Goal: Task Accomplishment & Management: Use online tool/utility

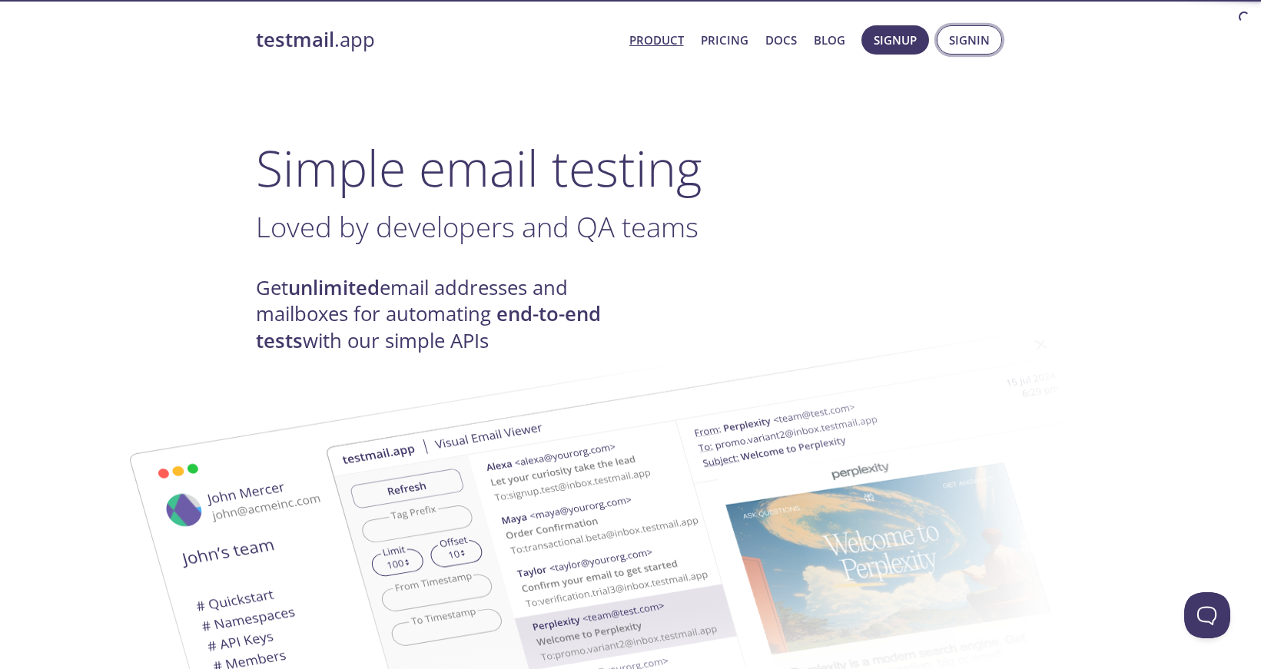
click at [967, 38] on span "Signin" at bounding box center [969, 40] width 41 height 20
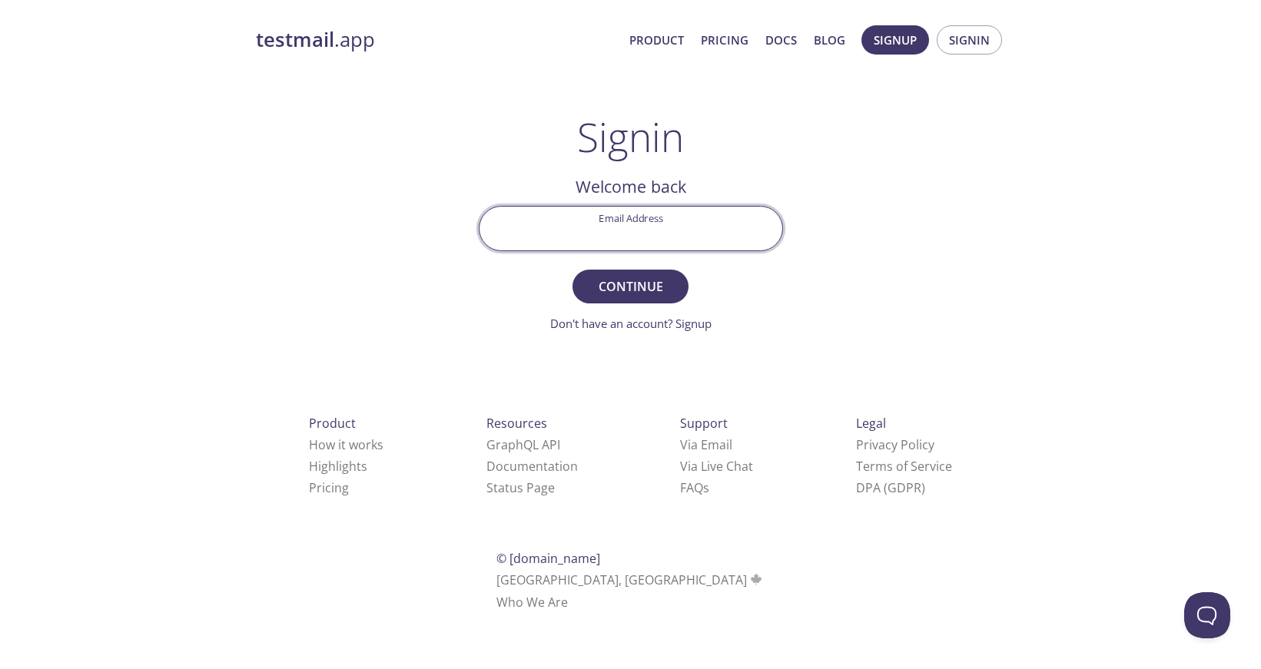
click at [606, 231] on input "Email Address" at bounding box center [631, 229] width 303 height 44
click at [761, 239] on input "Email Address" at bounding box center [631, 229] width 303 height 44
click at [591, 222] on input "Email Address" at bounding box center [631, 229] width 303 height 44
type input "[PERSON_NAME][EMAIL_ADDRESS][PERSON_NAME][DOMAIN_NAME]"
click at [630, 286] on button "Continue" at bounding box center [630, 287] width 115 height 34
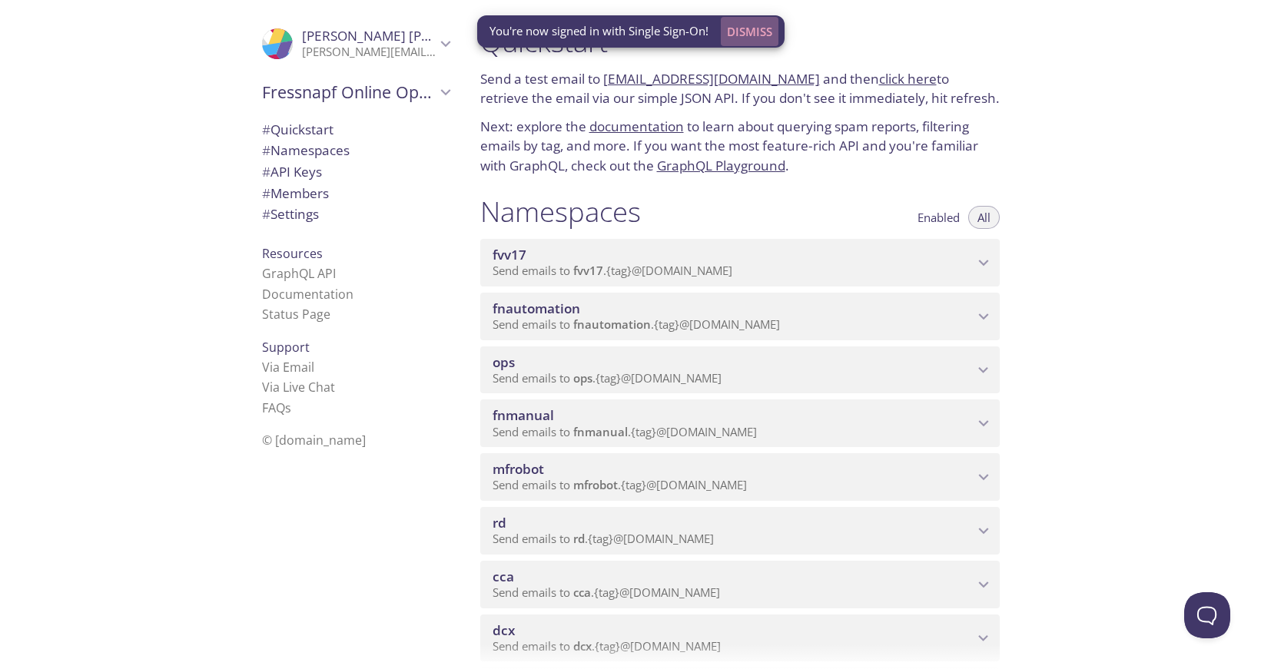
click at [755, 32] on span "Dismiss" at bounding box center [749, 32] width 45 height 20
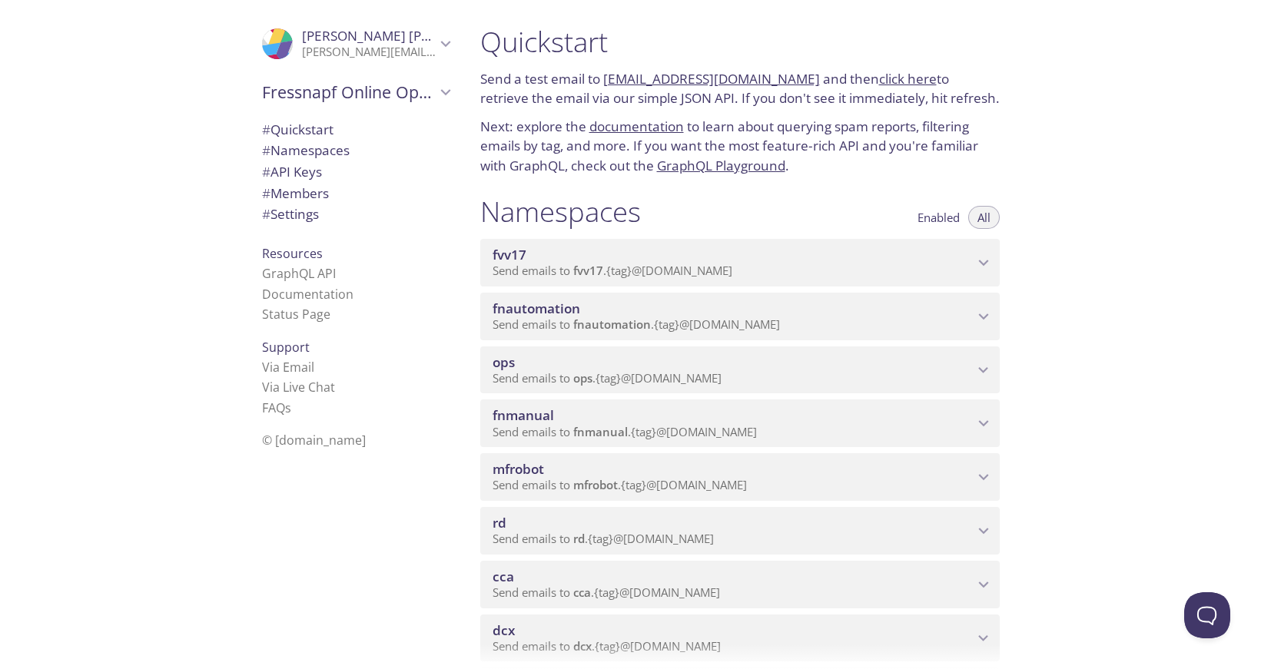
click at [596, 590] on span "Send emails to cca . {tag} @[DOMAIN_NAME]" at bounding box center [606, 592] width 227 height 15
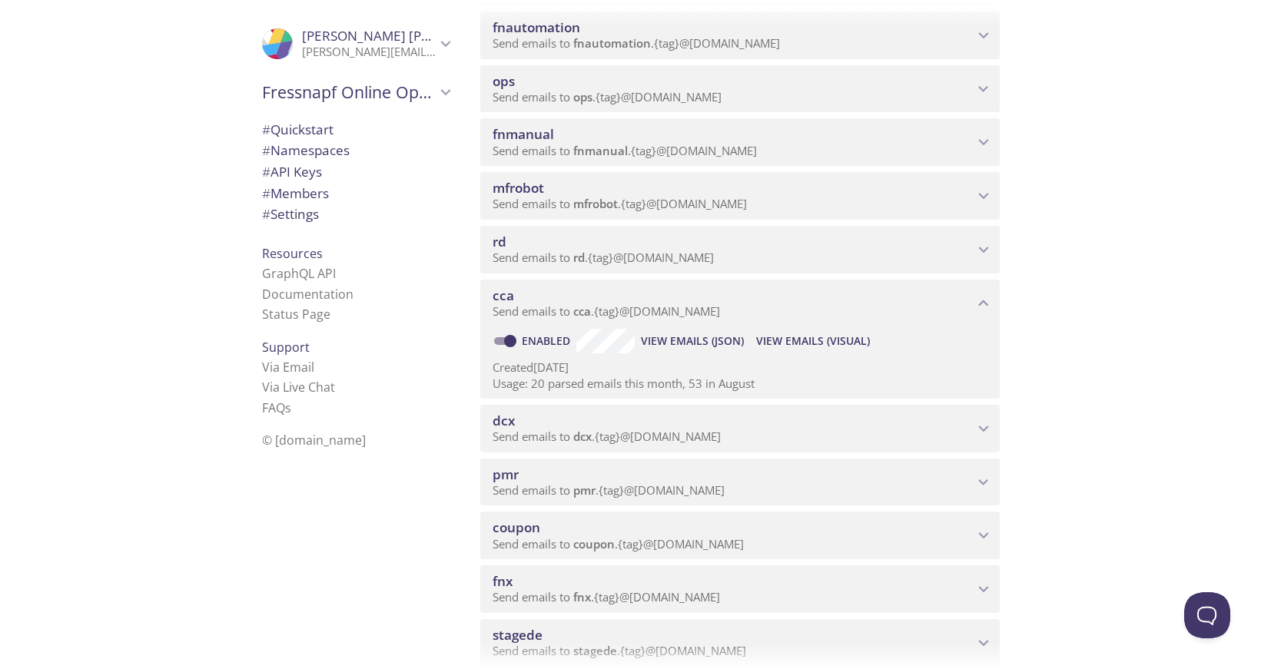
scroll to position [286, 0]
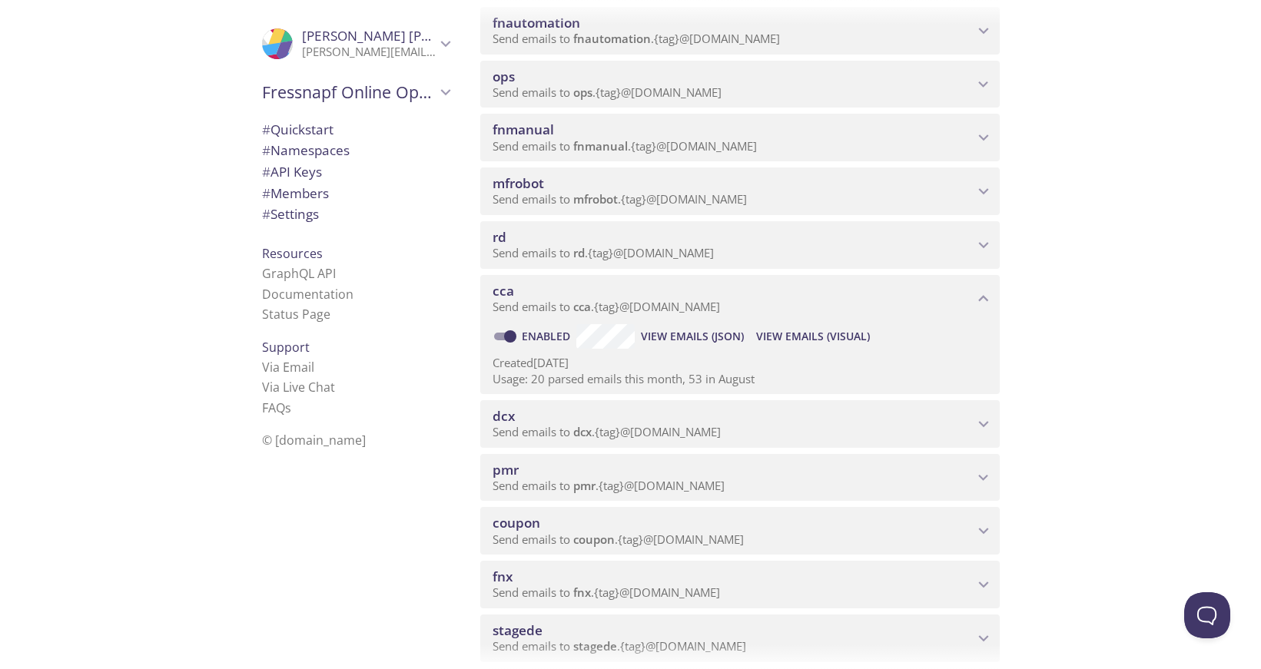
click at [797, 332] on span "View Emails (Visual)" at bounding box center [813, 336] width 114 height 18
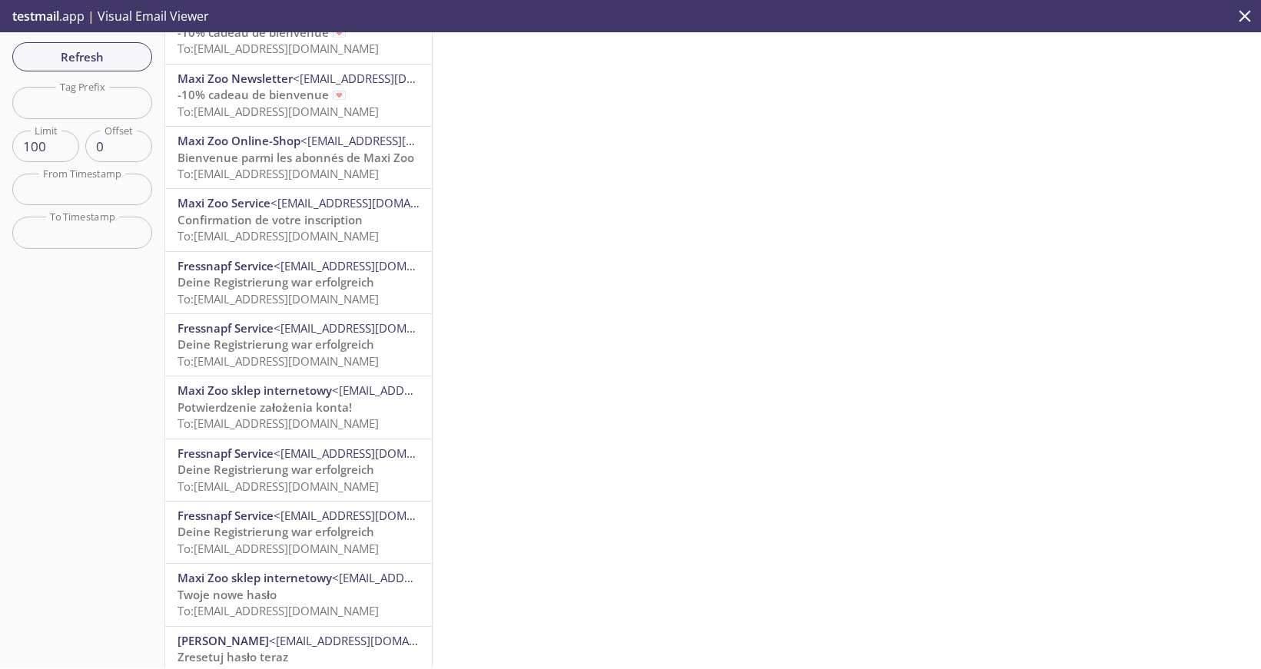
scroll to position [717, 0]
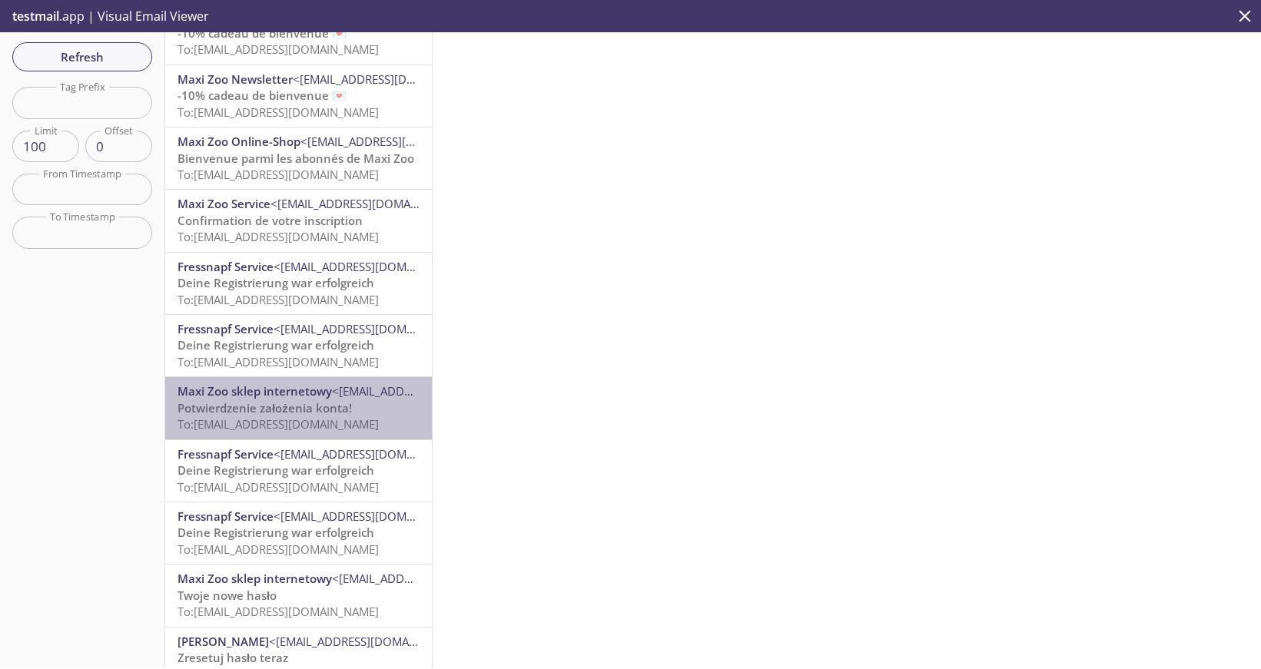
click at [329, 417] on span "To: [EMAIL_ADDRESS][DOMAIN_NAME]" at bounding box center [278, 424] width 201 height 15
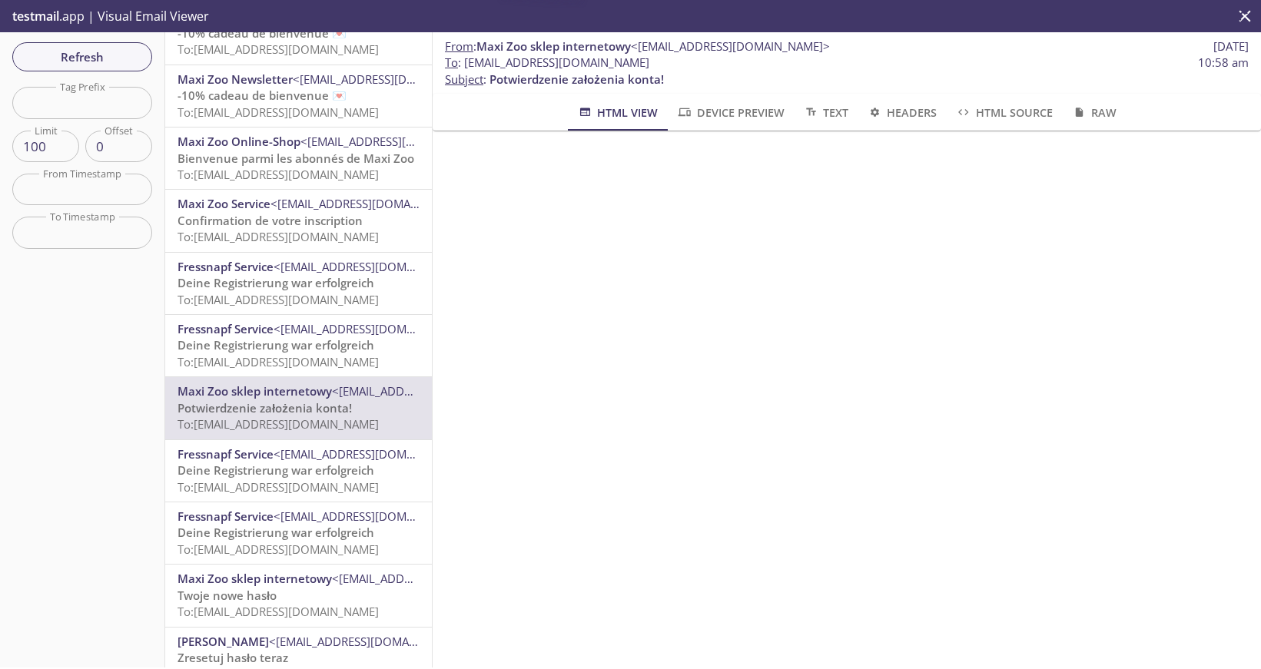
click at [344, 650] on p "Zresetuj hasło teraz To: [EMAIL_ADDRESS][DOMAIN_NAME]" at bounding box center [299, 666] width 242 height 33
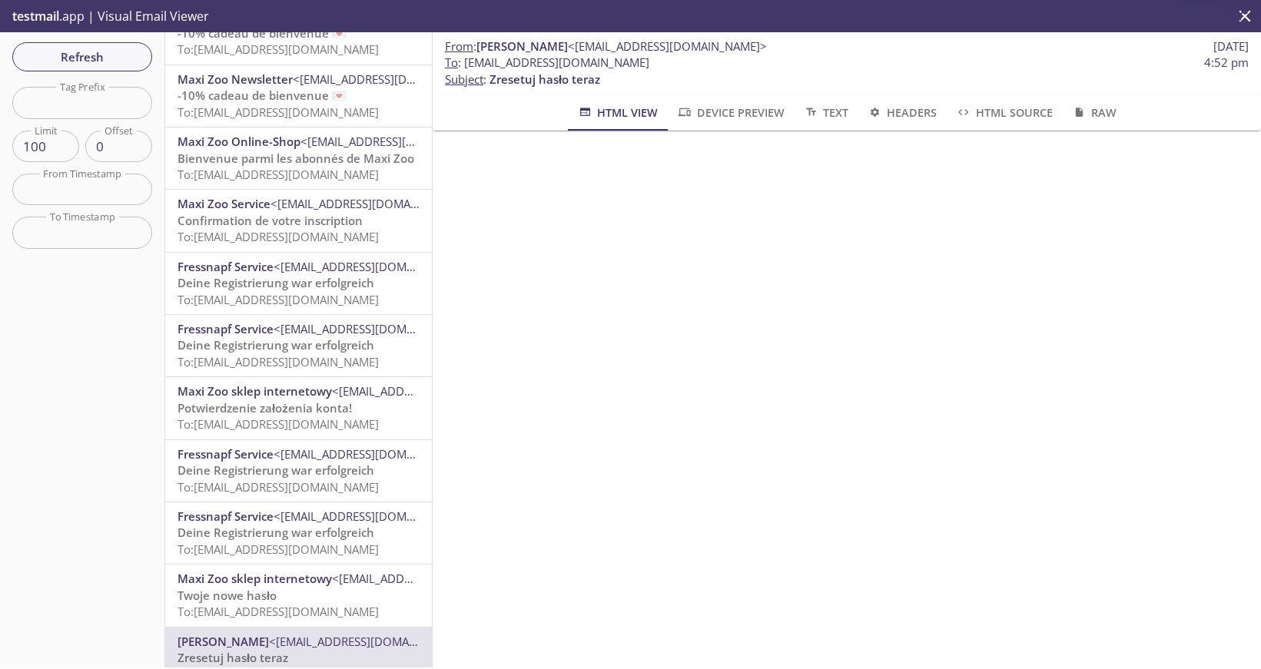
click at [341, 571] on span "<[EMAIL_ADDRESS][DOMAIN_NAME]>" at bounding box center [431, 578] width 199 height 15
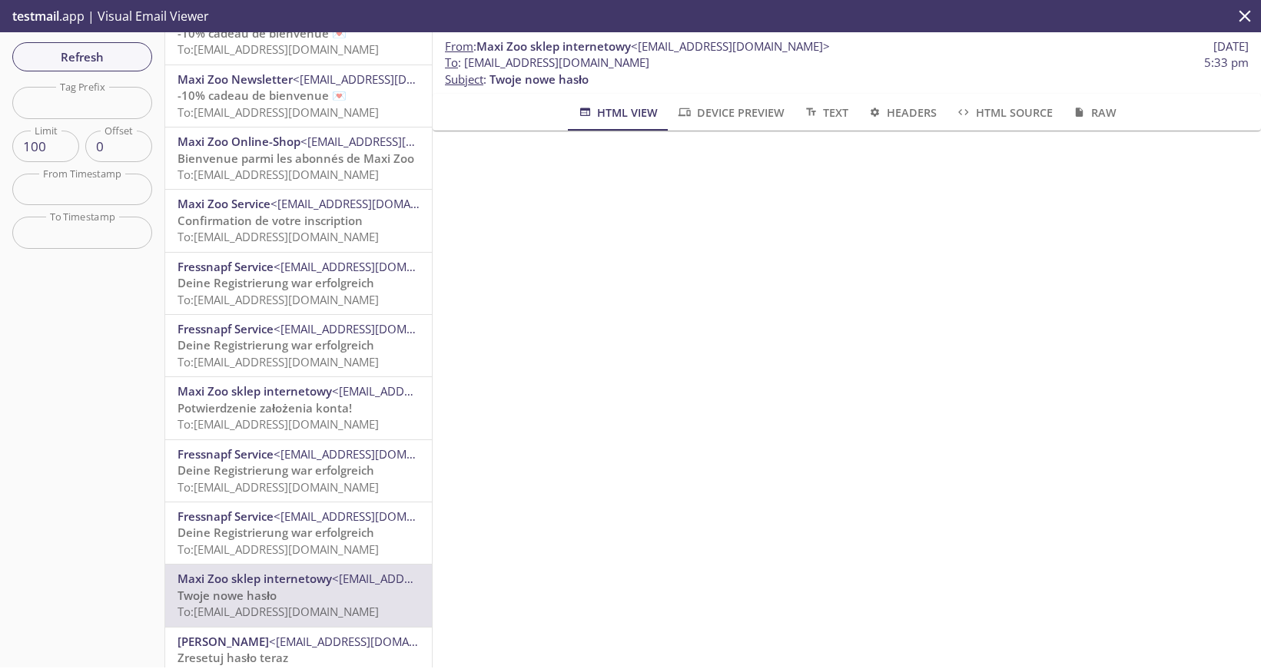
click at [355, 525] on span "Deine Registrierung war erfolgreich" at bounding box center [276, 532] width 197 height 15
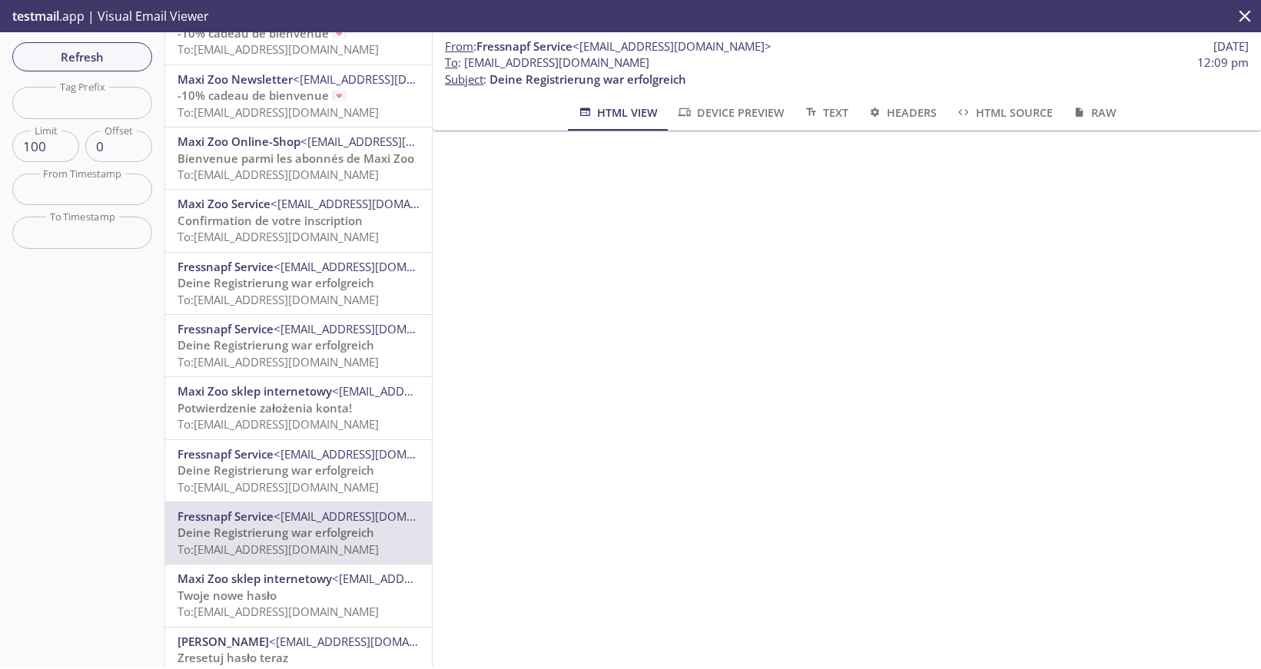
click at [331, 588] on p "Twoje nowe hasło To: [EMAIL_ADDRESS][DOMAIN_NAME]" at bounding box center [299, 604] width 242 height 33
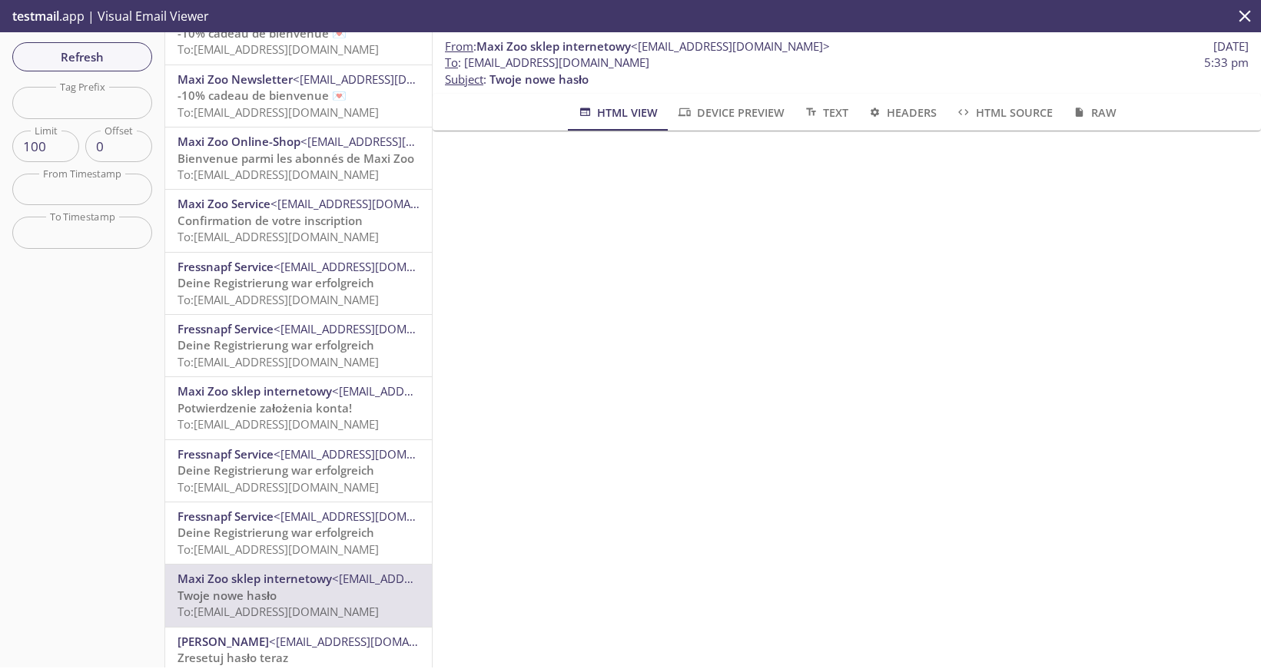
scroll to position [125, 0]
